Goal: Task Accomplishment & Management: Complete application form

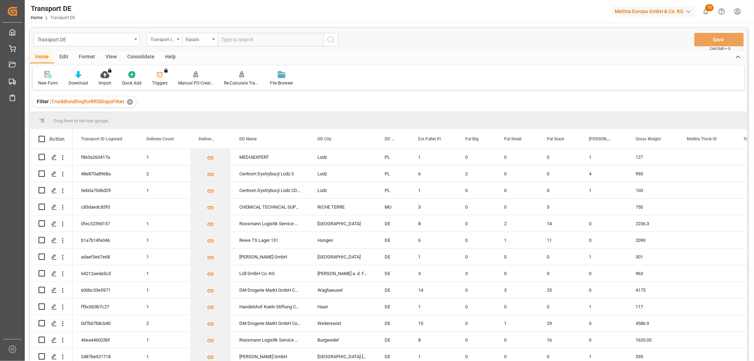
click at [450, 43] on div "Transport DE Transport ID Logward Equals Save Ctrl/CMD + S" at bounding box center [389, 39] width 718 height 23
click at [163, 40] on div "Transport ID Logward" at bounding box center [163, 39] width 24 height 8
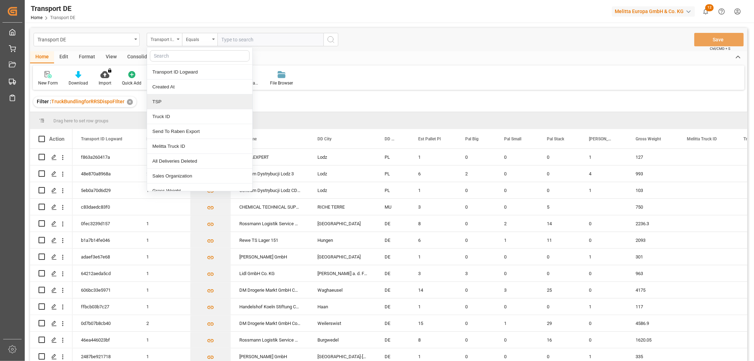
click at [167, 104] on div "TSP" at bounding box center [199, 101] width 105 height 15
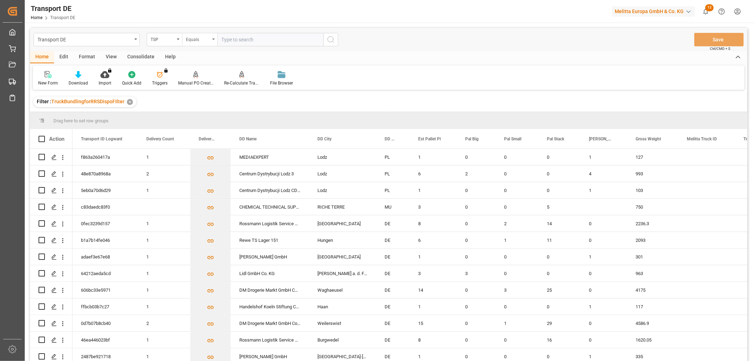
click at [198, 40] on div "Equals" at bounding box center [198, 39] width 24 height 8
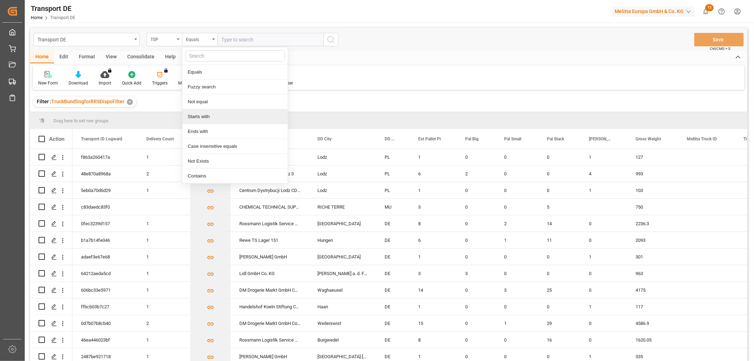
click at [195, 118] on div "Starts with" at bounding box center [235, 116] width 105 height 15
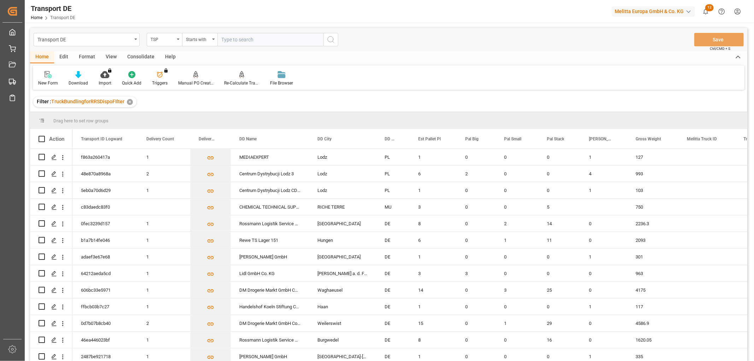
click at [230, 37] on input "text" at bounding box center [271, 39] width 106 height 13
type input "Self pickup DE"
click at [329, 37] on icon "search button" at bounding box center [331, 39] width 8 height 8
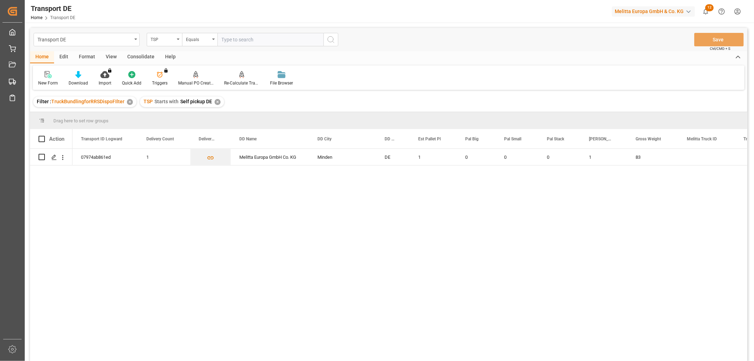
click at [216, 100] on div "✕" at bounding box center [218, 102] width 6 height 6
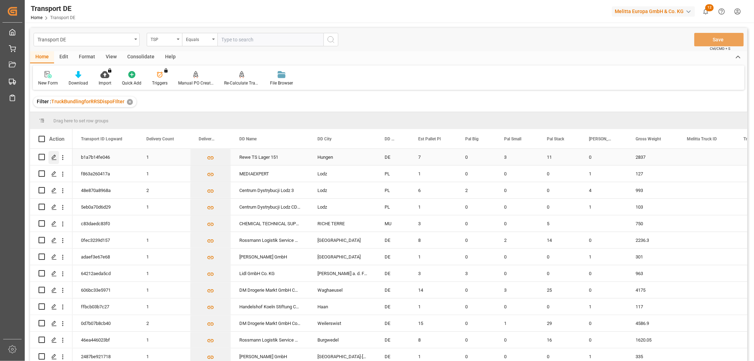
click at [54, 157] on polygon "Press SPACE to select this row." at bounding box center [54, 157] width 4 height 4
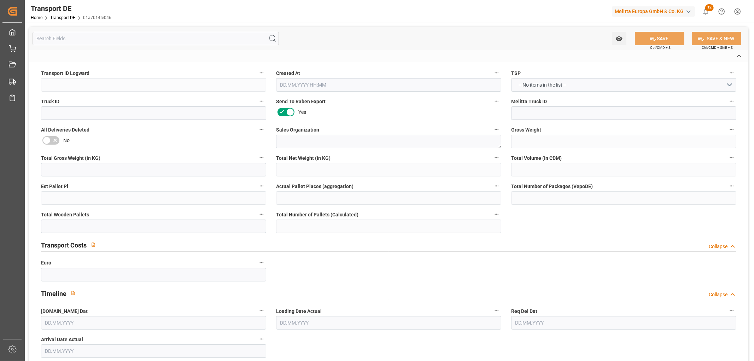
type input "b1a7b14fe046"
type textarea "1"
type textarea "0000061305"
type textarea "Rewe TS Lager 151"
type input "Rewestr. 1"
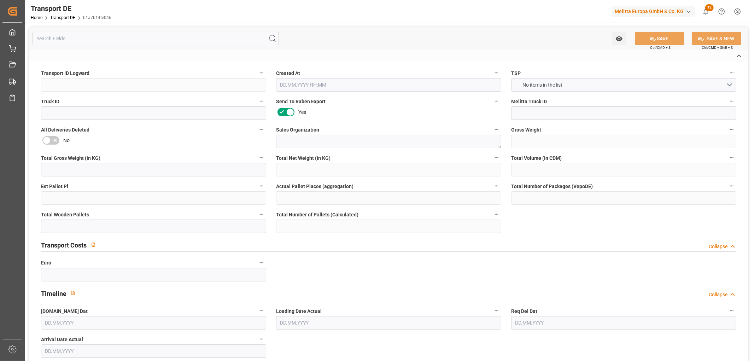
type input "35410"
type textarea "Hungen"
type input "DE"
type input "DE-32423"
type textarea "afd8c139e9b3"
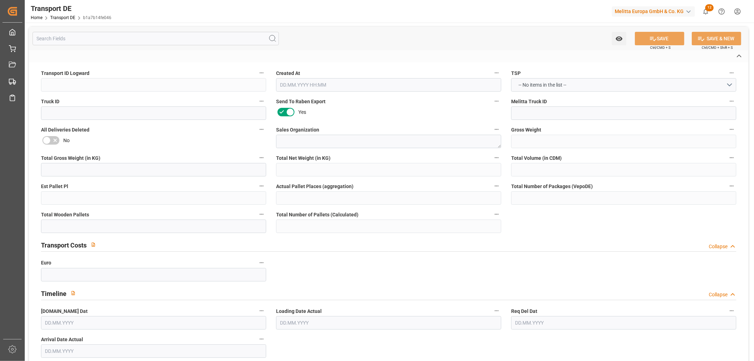
type input "DE_02"
type input "DAP"
type input "DE 126011900"
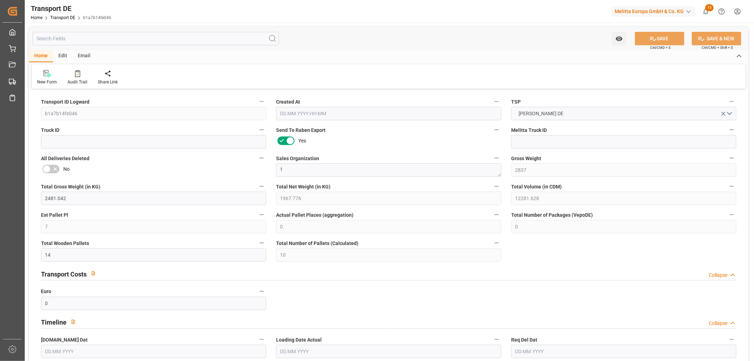
type input "2837"
type input "2481.042"
type input "1967.776"
type input "12281.628"
type input "7"
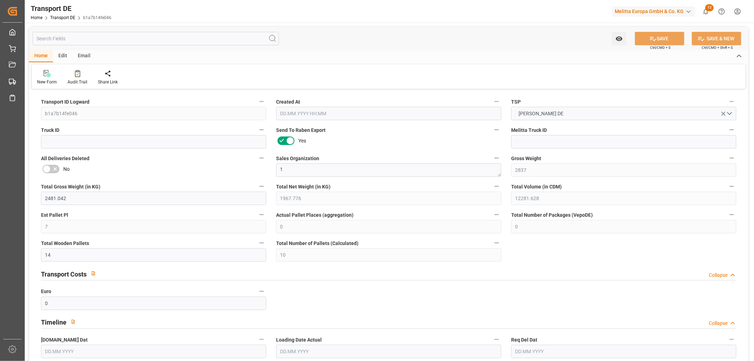
type input "0"
type input "14"
type input "10"
type input "0"
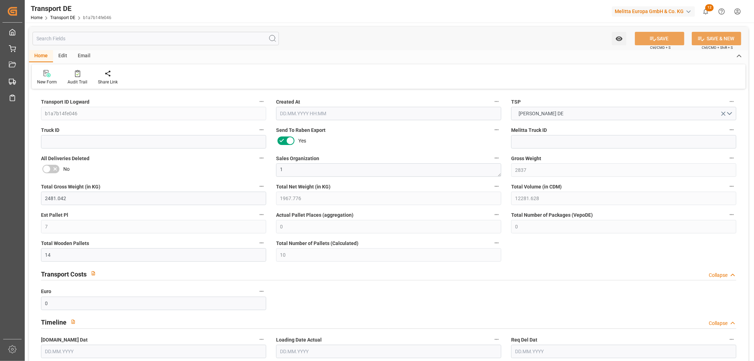
type input "35"
type input "0"
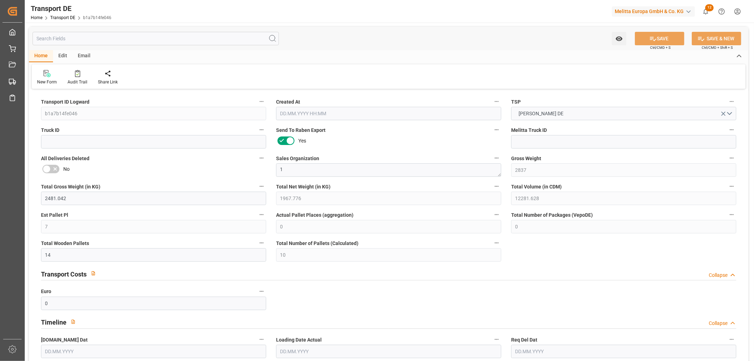
type input "0"
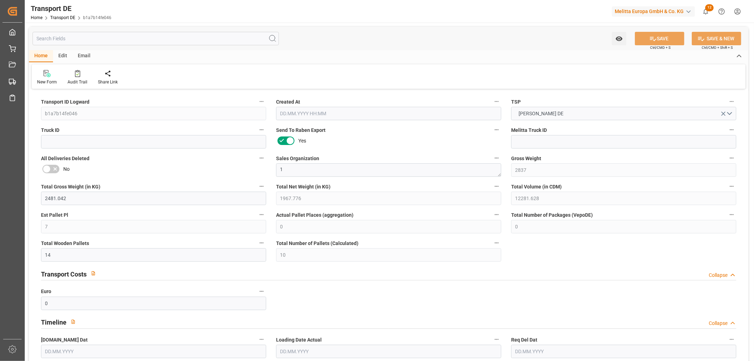
type input "0"
type input "3"
type input "11"
type input "0"
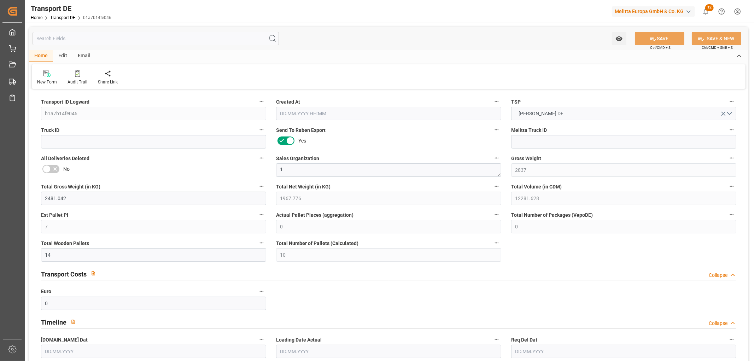
type input "0"
type input "1"
type input "0"
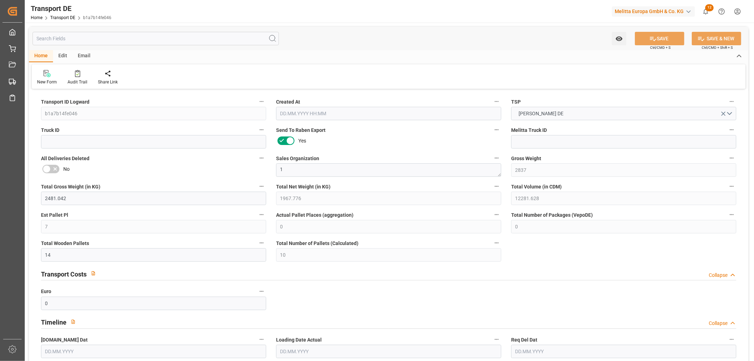
type input "1063"
type input "241.419"
type input "223.95"
type input "[DATE] 23:01"
type input "[DATE]"
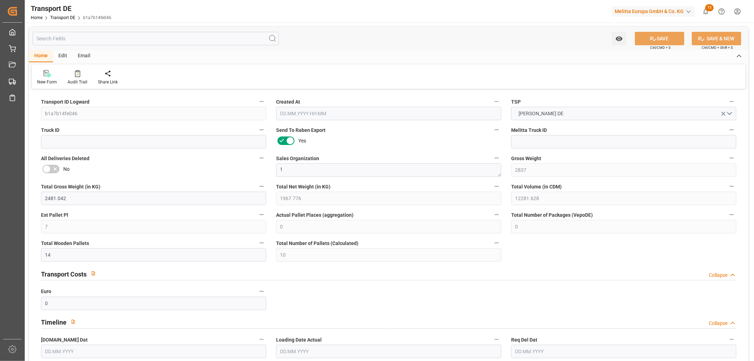
type input "[DATE]"
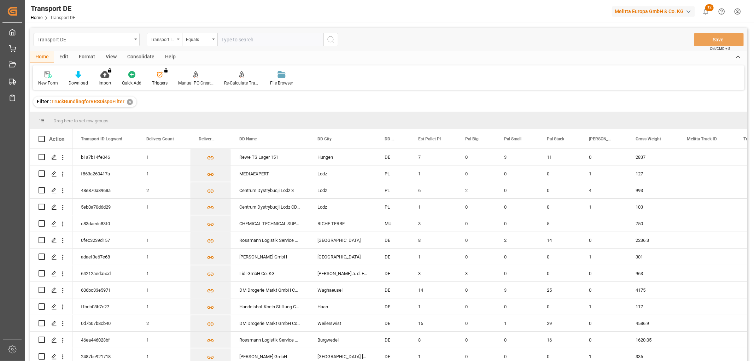
click at [739, 12] on html "Created by potrace 1.15, written by [PERSON_NAME] [DATE]-[DATE] Created by potr…" at bounding box center [377, 180] width 754 height 361
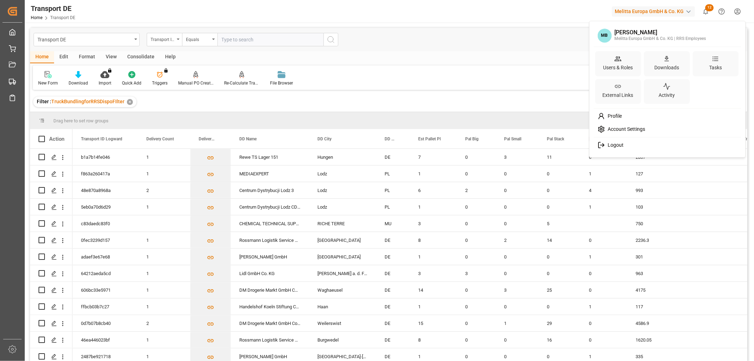
click at [623, 144] on span "Logout" at bounding box center [614, 145] width 19 height 6
